Goal: Task Accomplishment & Management: Manage account settings

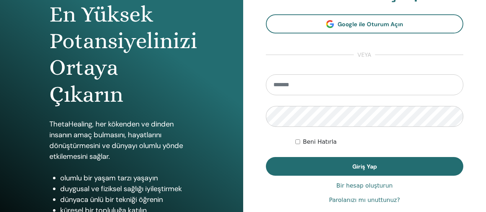
scroll to position [108, 0]
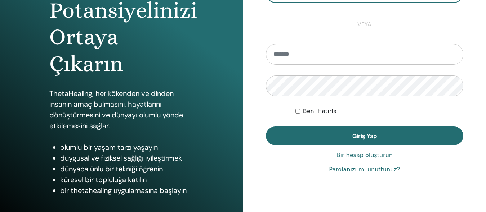
type input "**********"
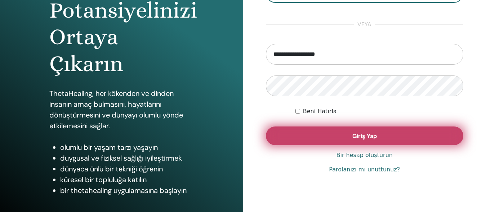
click at [393, 140] on button "Giriş Yap" at bounding box center [365, 136] width 198 height 19
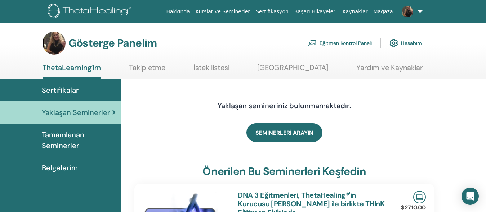
click at [349, 41] on font "Eğitmen Kontrol Paneli" at bounding box center [345, 43] width 52 height 6
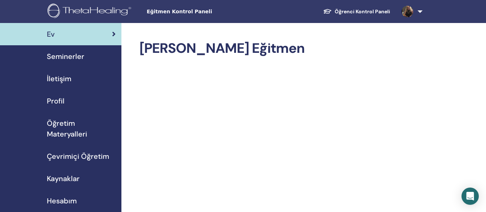
click at [69, 56] on font "Seminerler" at bounding box center [65, 56] width 37 height 9
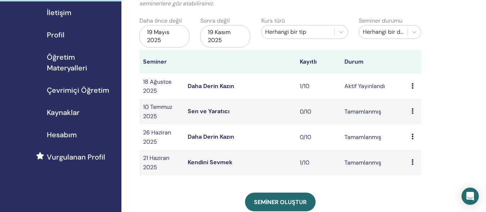
scroll to position [72, 0]
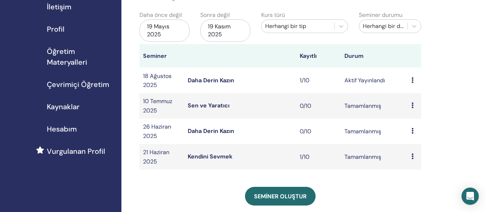
click at [413, 77] on icon at bounding box center [412, 80] width 2 height 6
click at [423, 104] on font "Katılımcılar" at bounding box center [415, 105] width 30 height 8
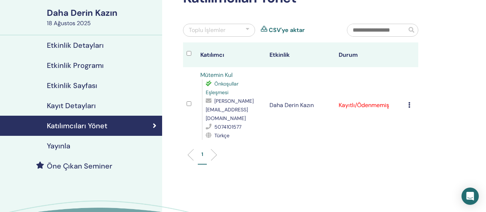
scroll to position [72, 0]
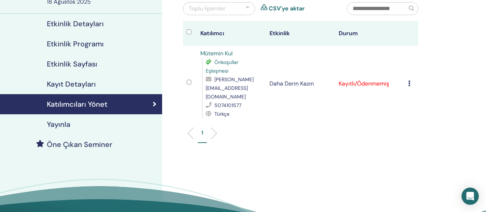
click at [408, 81] on icon at bounding box center [409, 84] width 2 height 6
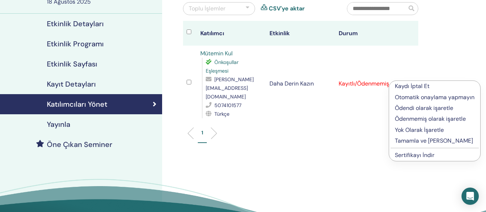
click at [419, 140] on font "Tamamla ve Onayla" at bounding box center [434, 141] width 78 height 8
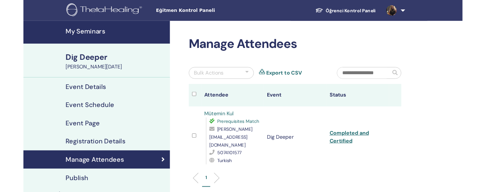
scroll to position [72, 0]
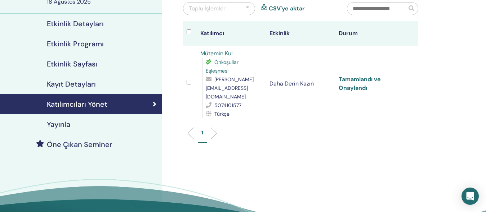
click at [352, 76] on font "Tamamlandı ve Onaylandı" at bounding box center [359, 84] width 42 height 16
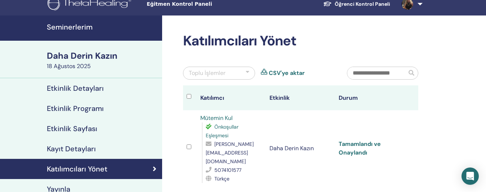
scroll to position [0, 0]
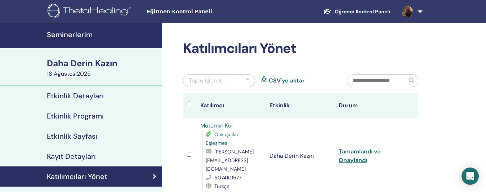
click at [68, 32] on font "Seminerlerim" at bounding box center [70, 34] width 46 height 9
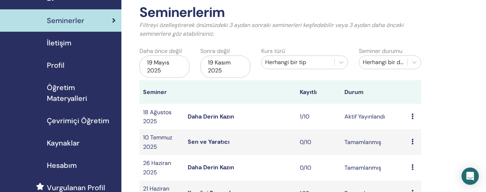
scroll to position [72, 0]
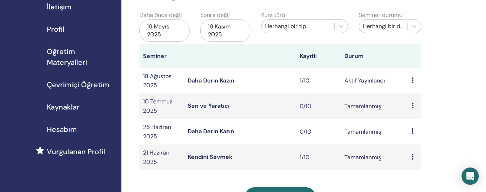
click at [214, 157] on font "Kendini Sevmek" at bounding box center [210, 157] width 45 height 8
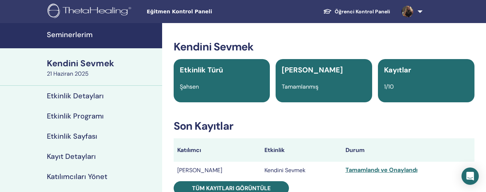
click at [419, 11] on link at bounding box center [411, 11] width 30 height 23
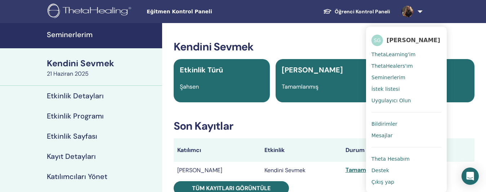
click at [397, 53] on font "ThetaLearning'im" at bounding box center [393, 54] width 44 height 6
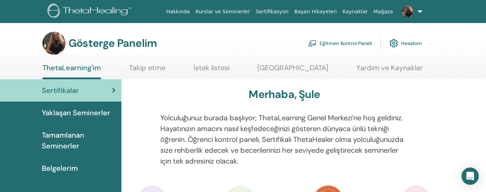
click at [346, 42] on font "Eğitmen Kontrol Paneli" at bounding box center [345, 43] width 52 height 6
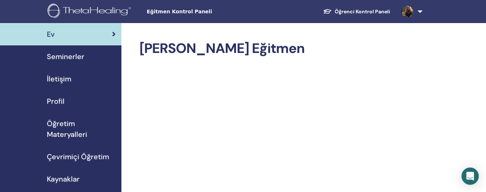
click at [60, 130] on font "Öğretim Materyalleri" at bounding box center [67, 129] width 40 height 20
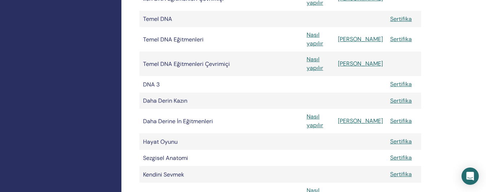
scroll to position [252, 0]
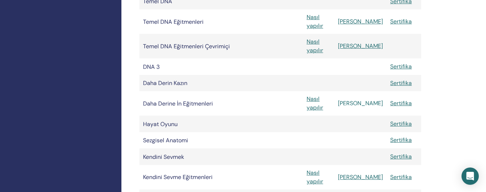
click at [366, 99] on font "Manuel" at bounding box center [360, 103] width 45 height 8
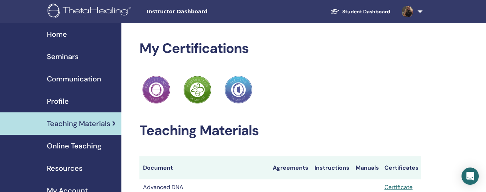
scroll to position [252, 0]
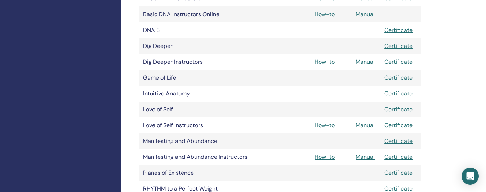
click at [323, 62] on link "How-to" at bounding box center [324, 62] width 20 height 8
